Goal: Task Accomplishment & Management: Use online tool/utility

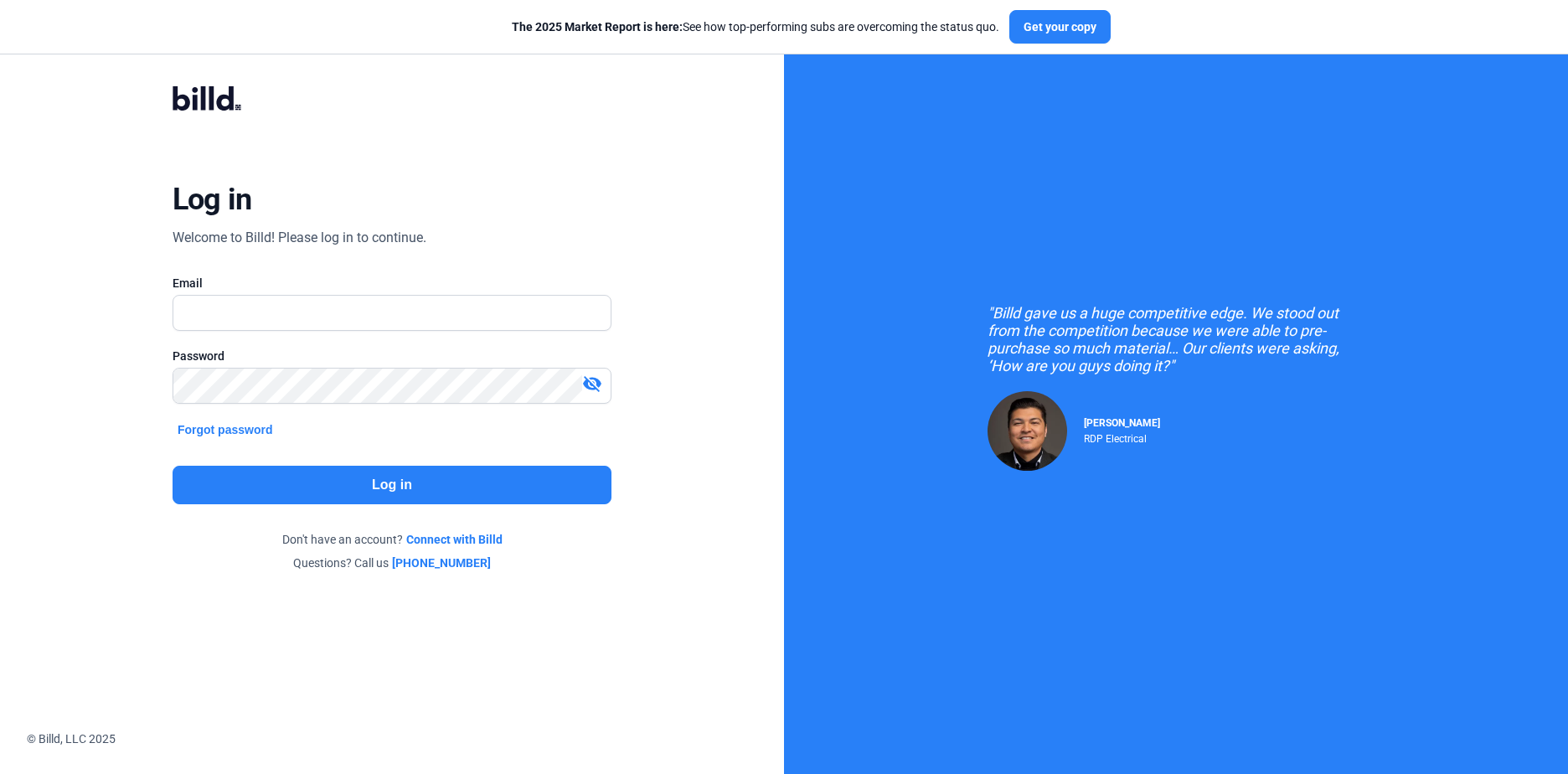
click at [0, 757] on com-1password-button at bounding box center [0, 757] width 0 height 0
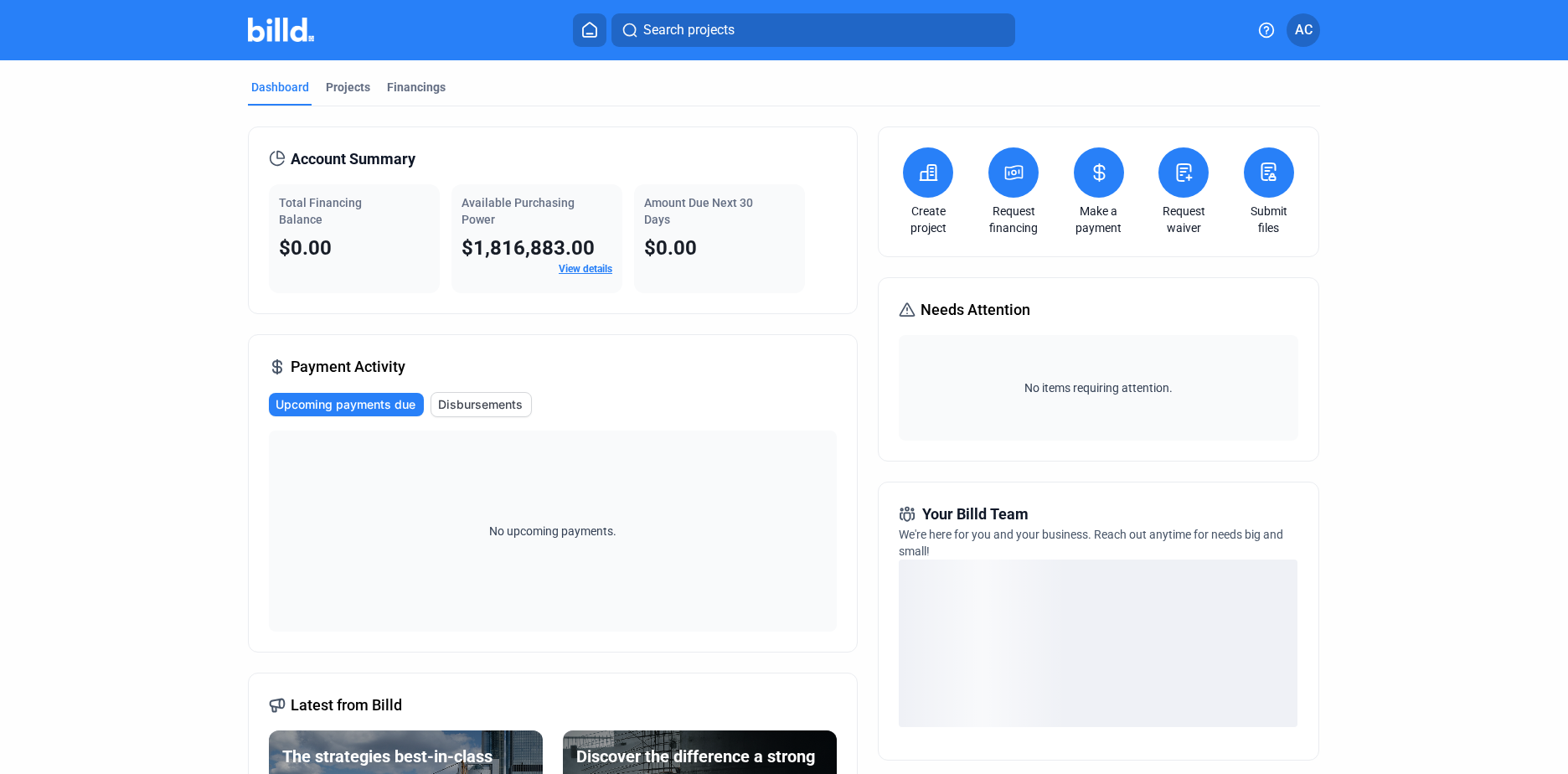
click at [1258, 165] on icon at bounding box center [1269, 172] width 21 height 20
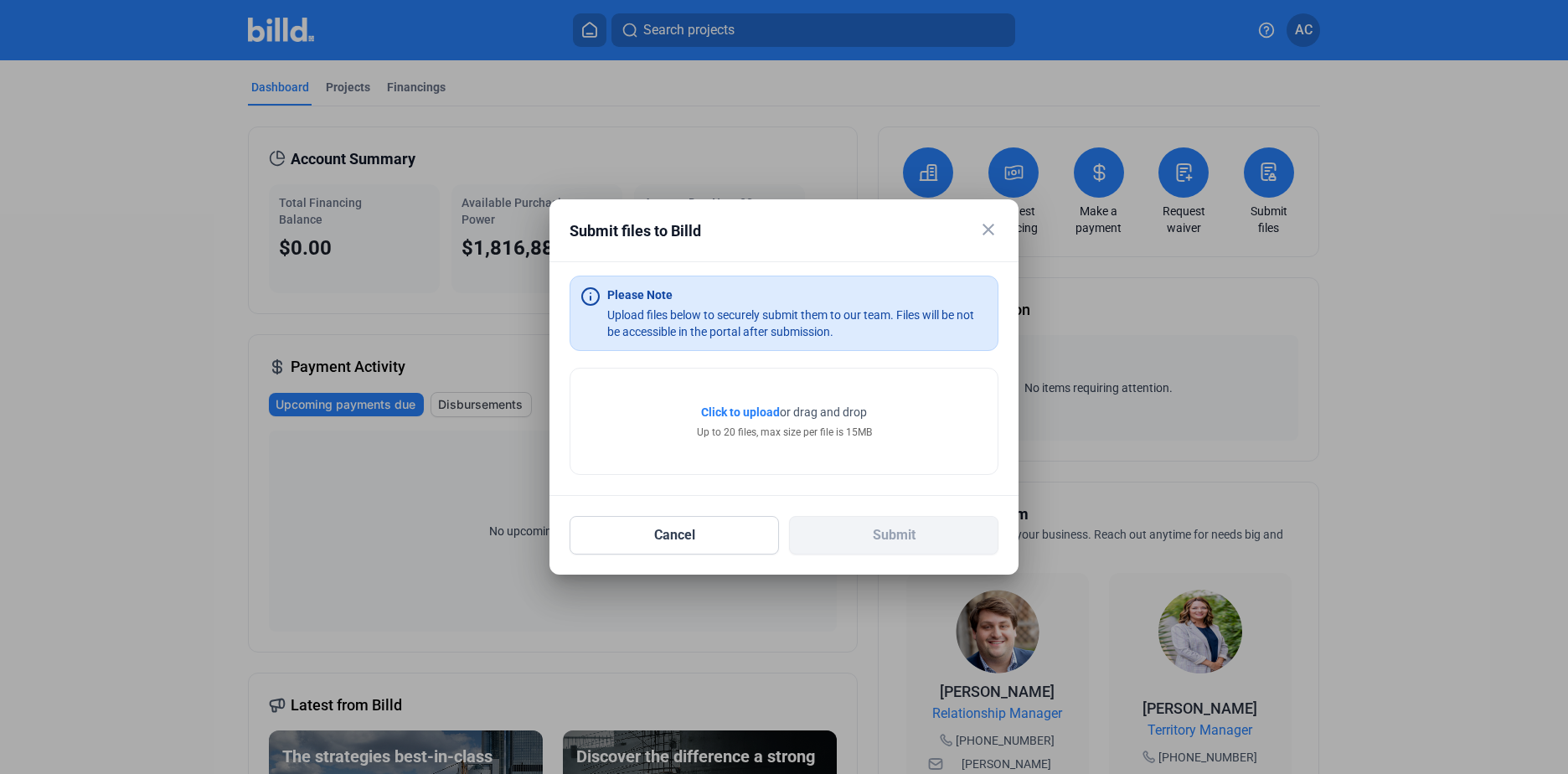
click at [742, 408] on span "Click to upload" at bounding box center [740, 411] width 79 height 13
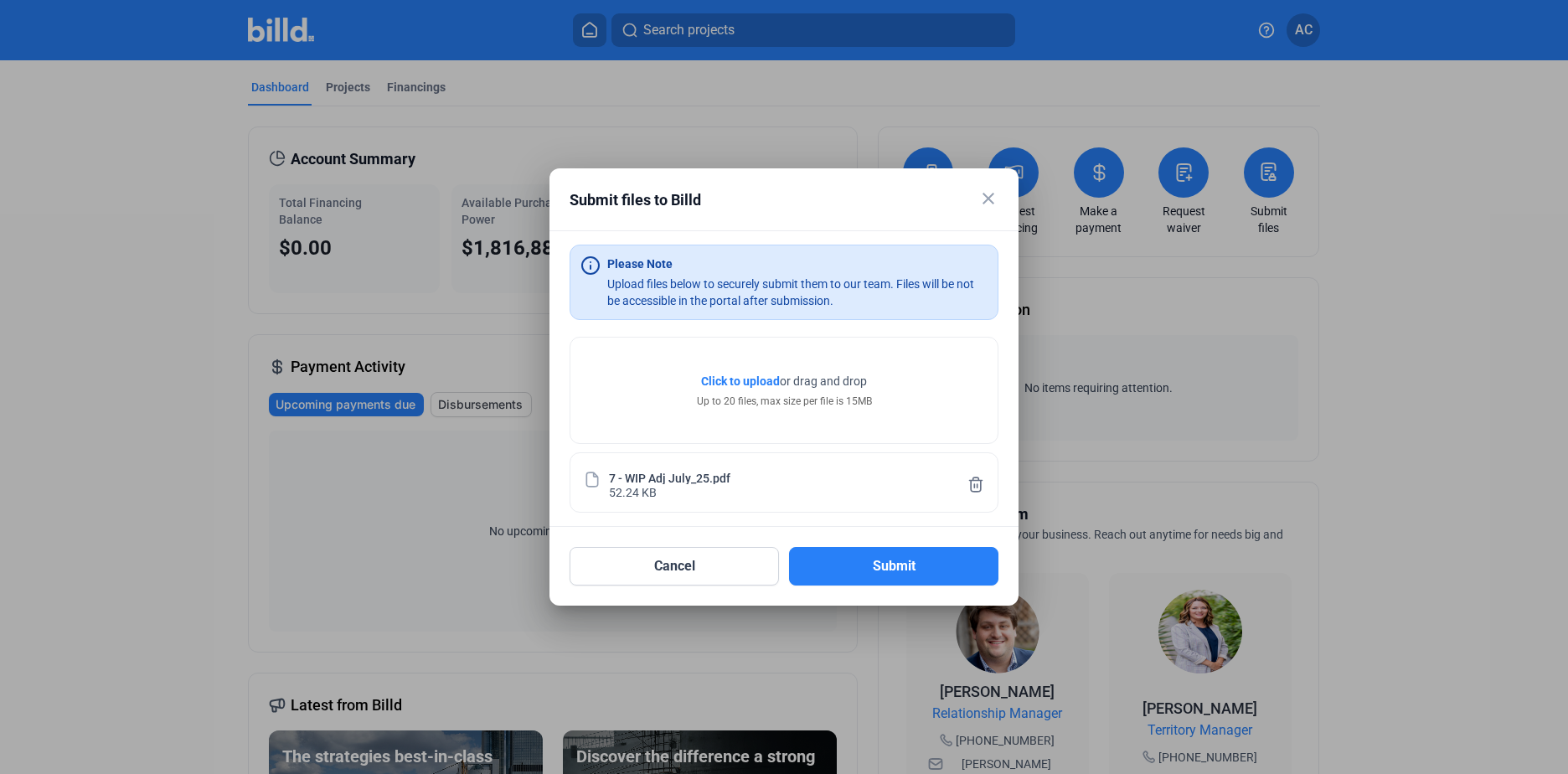
click at [742, 380] on span "Click to upload" at bounding box center [740, 380] width 79 height 13
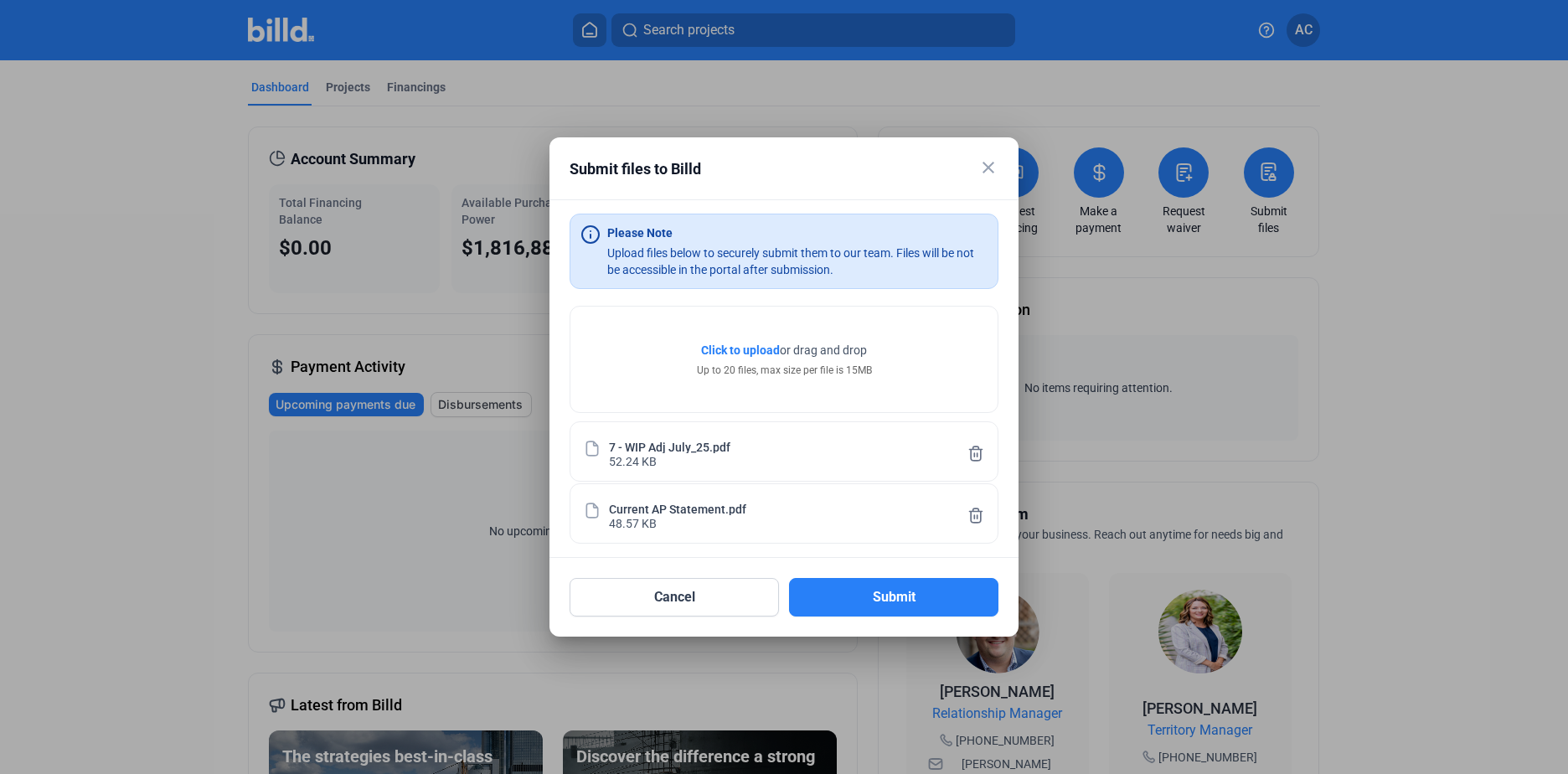
click at [724, 350] on span "Click to upload" at bounding box center [740, 349] width 79 height 13
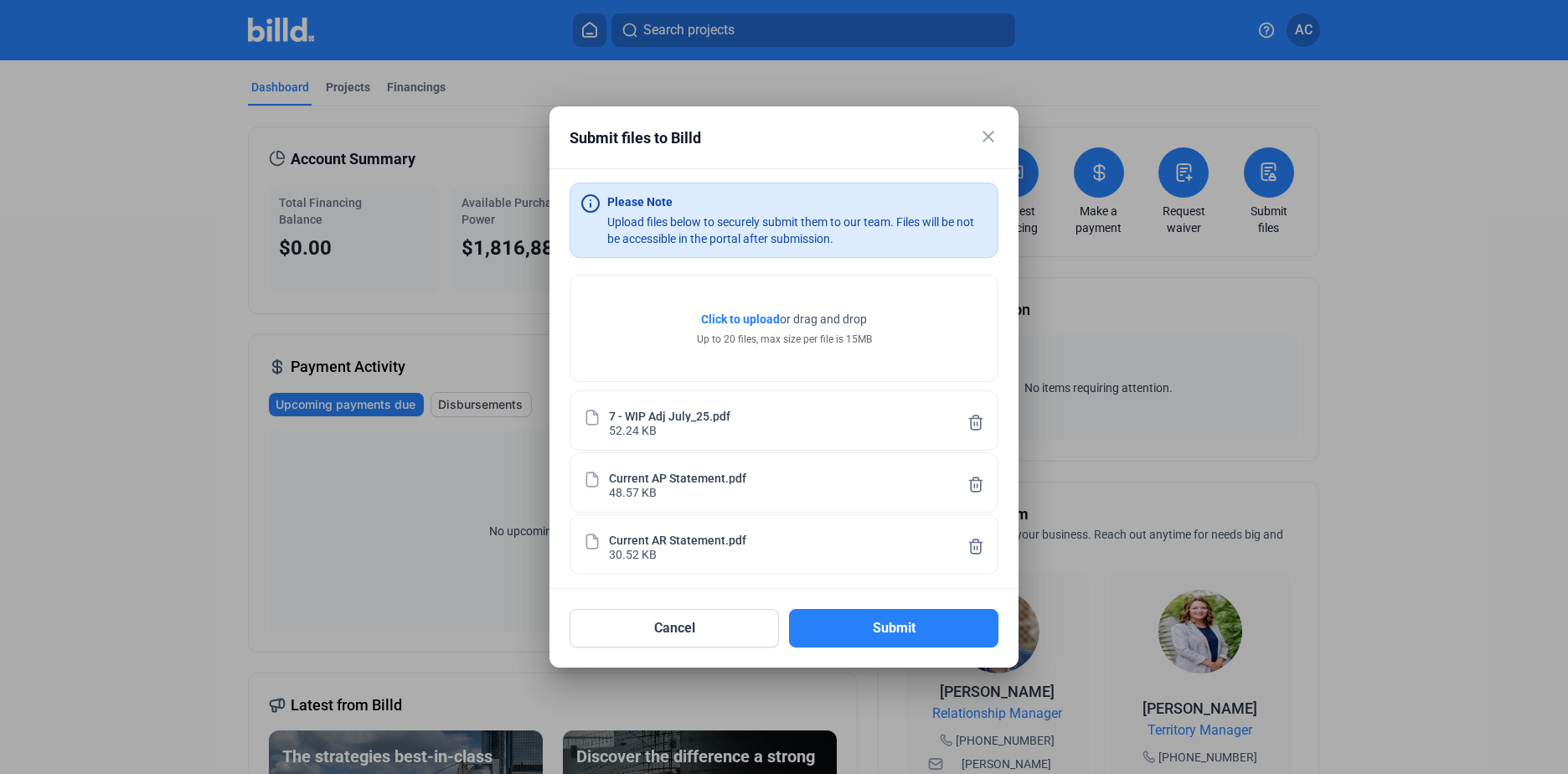
click at [764, 313] on span "Click to upload" at bounding box center [740, 318] width 79 height 13
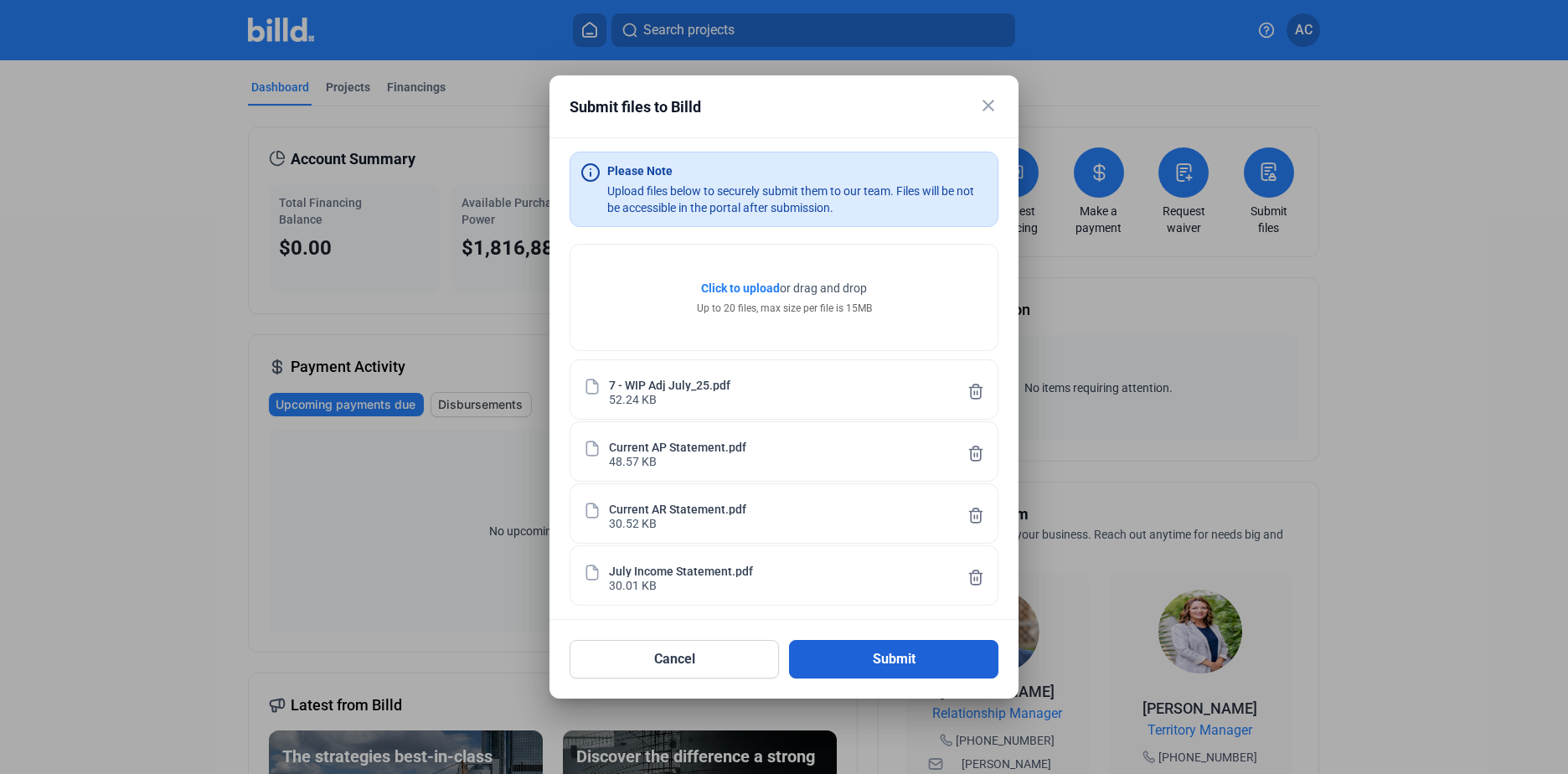
click at [905, 648] on button "Submit" at bounding box center [894, 659] width 210 height 39
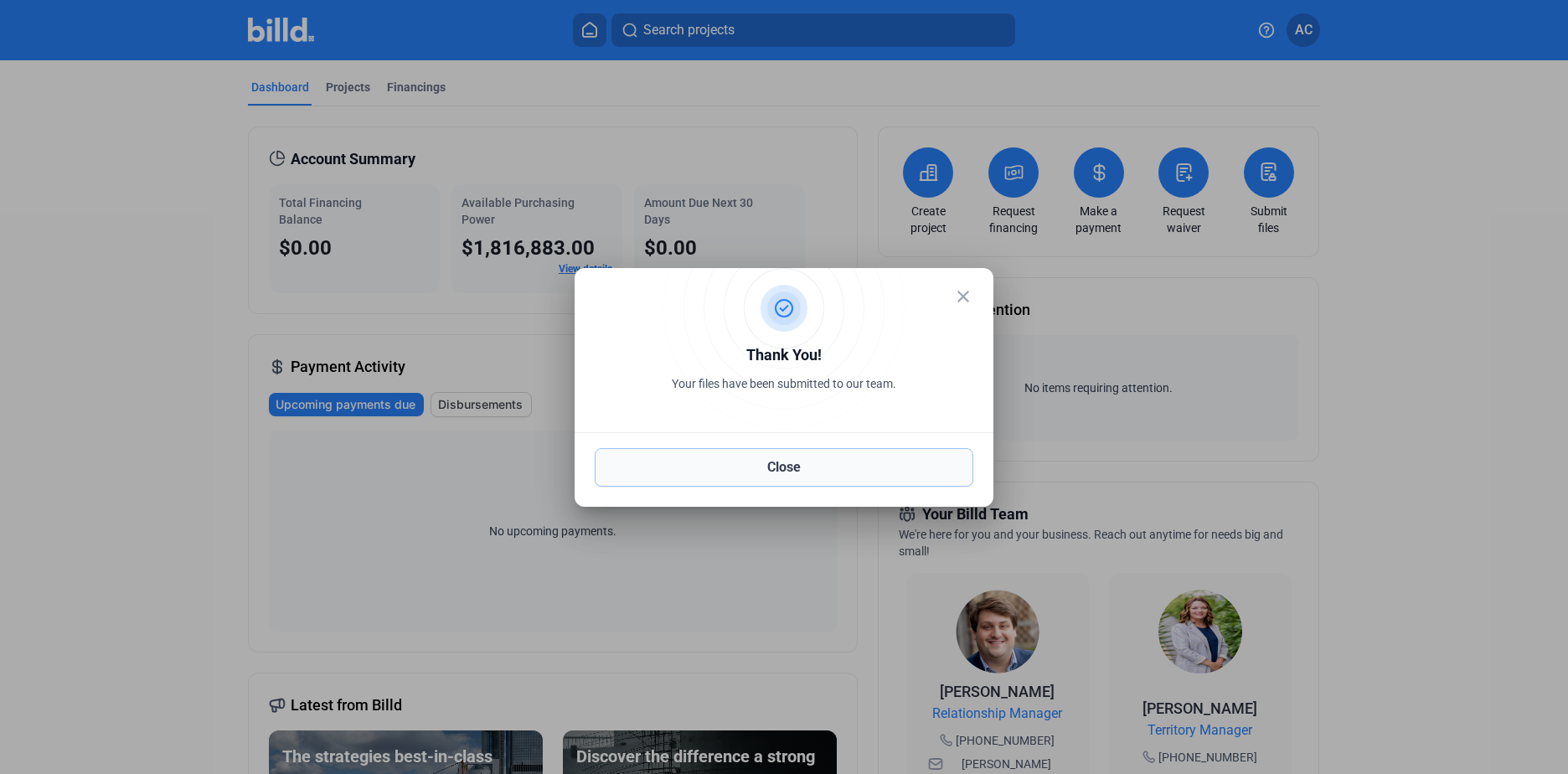
click at [781, 467] on button "Close" at bounding box center [784, 468] width 379 height 39
